Goal: Navigation & Orientation: Understand site structure

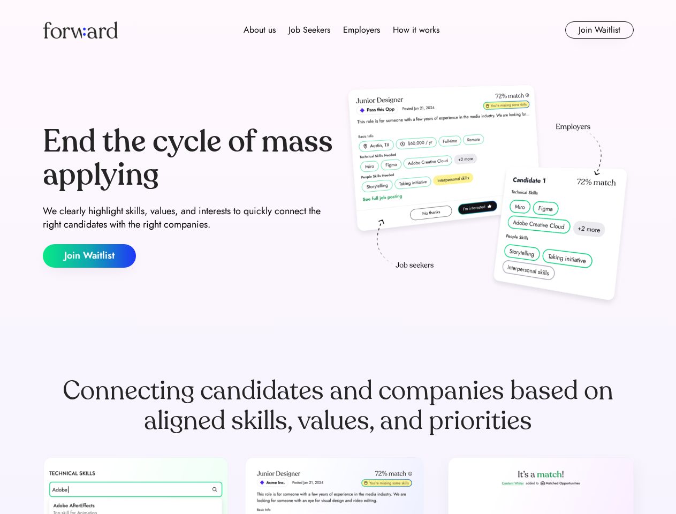
click at [338, 257] on div "End the cycle of mass applying We clearly highlight skills, values, and interes…" at bounding box center [338, 196] width 591 height 230
click at [338, 30] on div "About us Job Seekers Employers How it works" at bounding box center [342, 30] width 422 height 13
click at [80, 30] on img at bounding box center [80, 29] width 75 height 17
click at [341, 30] on div "About us Job Seekers Employers How it works" at bounding box center [342, 30] width 422 height 13
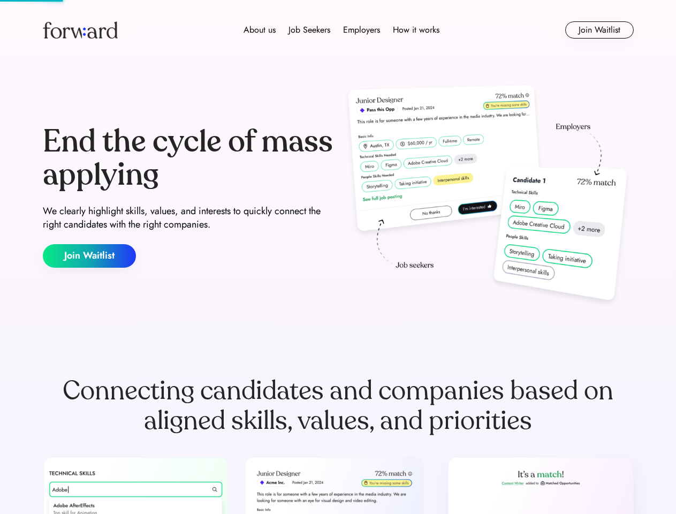
click at [260, 30] on div "About us" at bounding box center [260, 30] width 32 height 13
click at [309, 30] on div "Job Seekers" at bounding box center [309, 30] width 42 height 13
click at [361, 30] on div "Employers" at bounding box center [361, 30] width 37 height 13
click at [415, 30] on div "How it works" at bounding box center [416, 30] width 47 height 13
click at [599, 30] on button "Join Waitlist" at bounding box center [599, 29] width 69 height 17
